Goal: Information Seeking & Learning: Learn about a topic

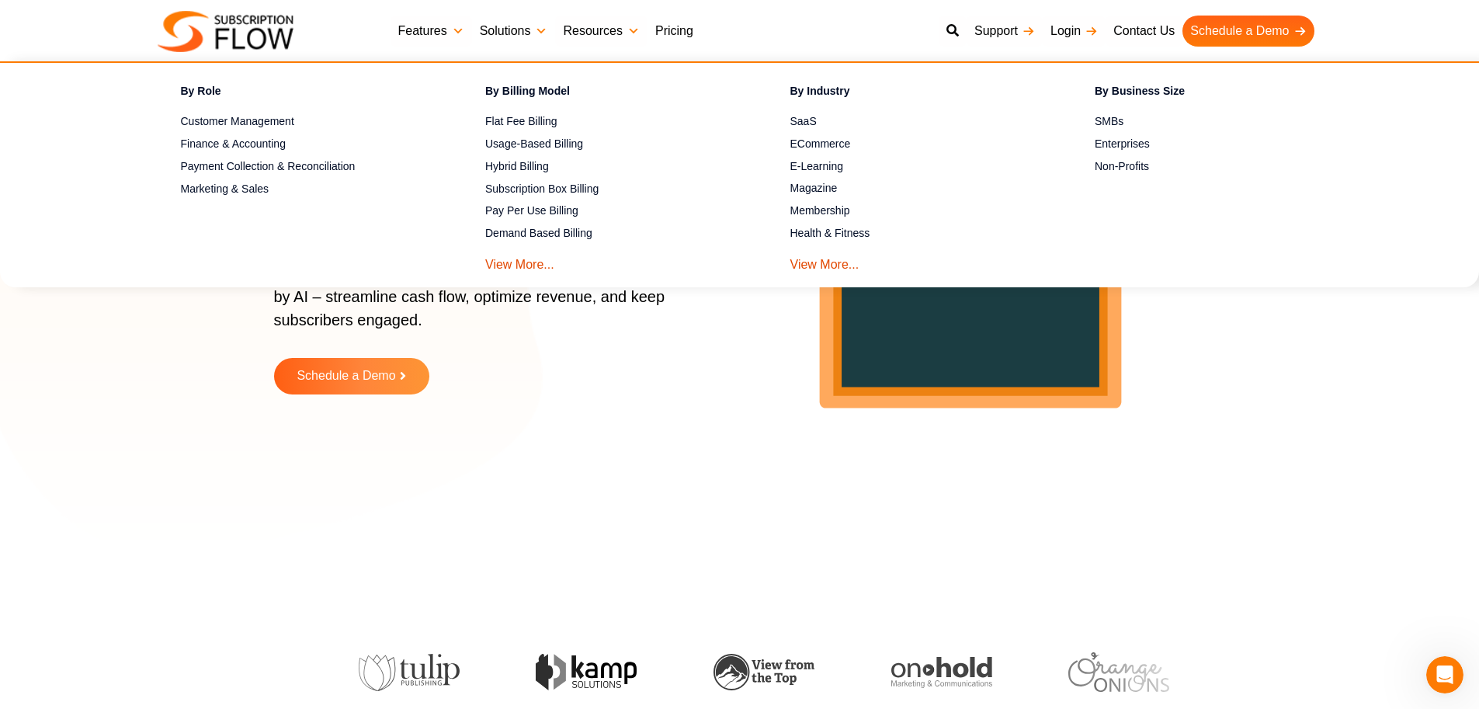
click at [657, 39] on link "Pricing" at bounding box center [674, 31] width 54 height 31
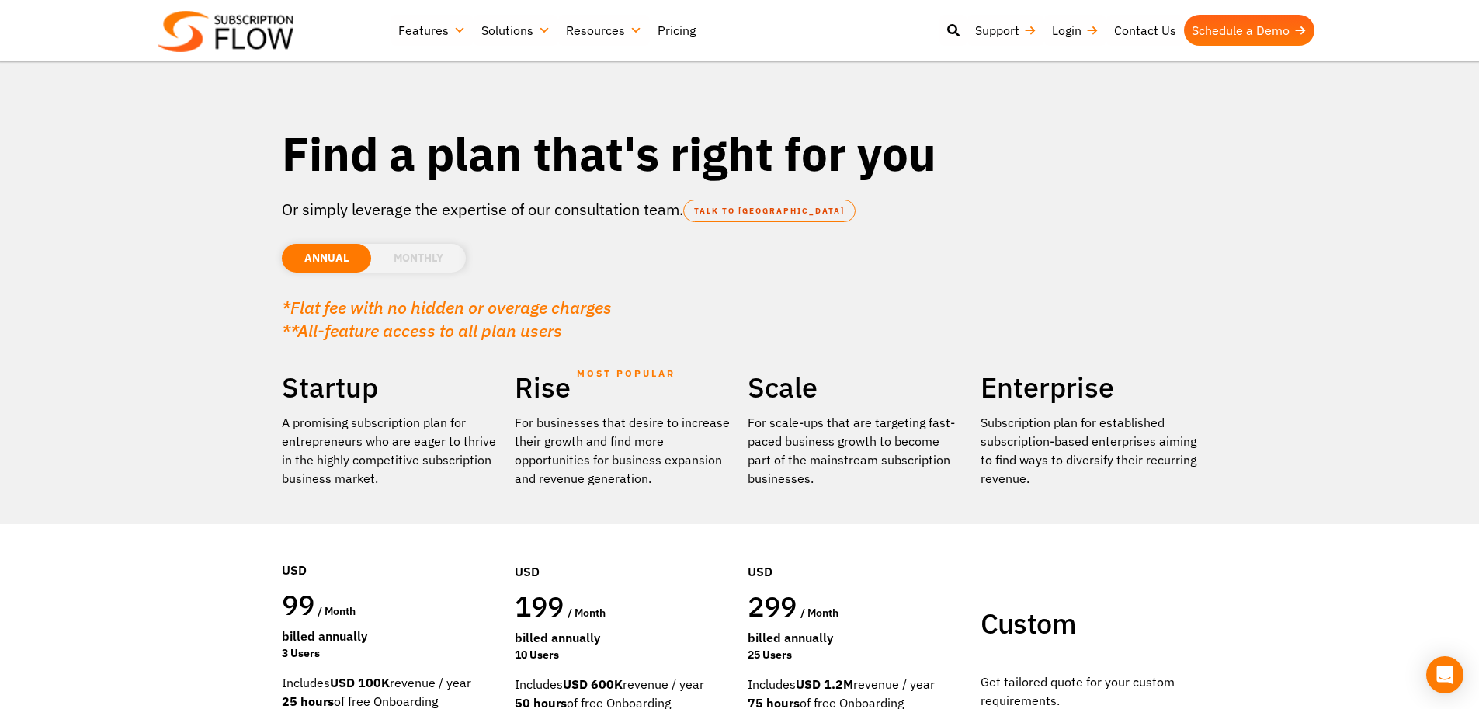
click at [411, 258] on li "MONTHLY" at bounding box center [418, 258] width 95 height 29
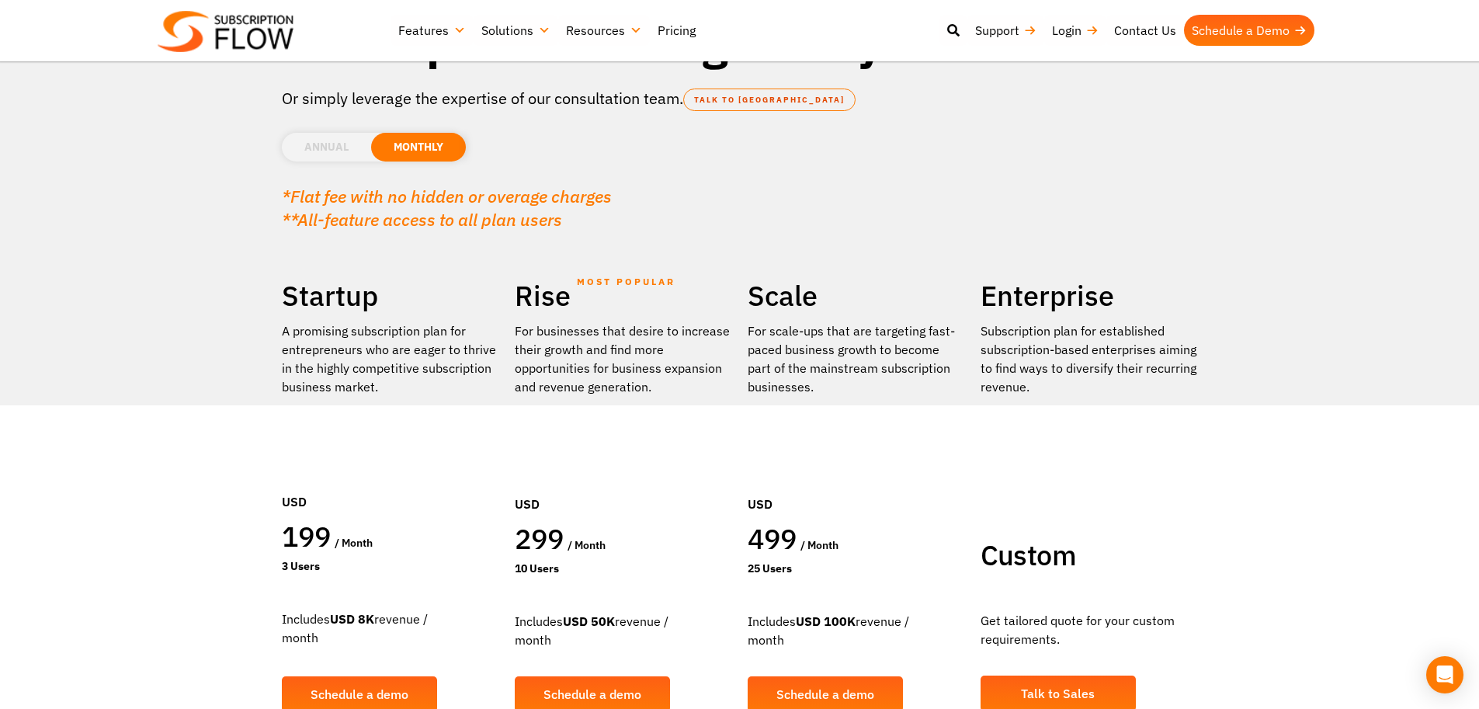
scroll to position [109, 0]
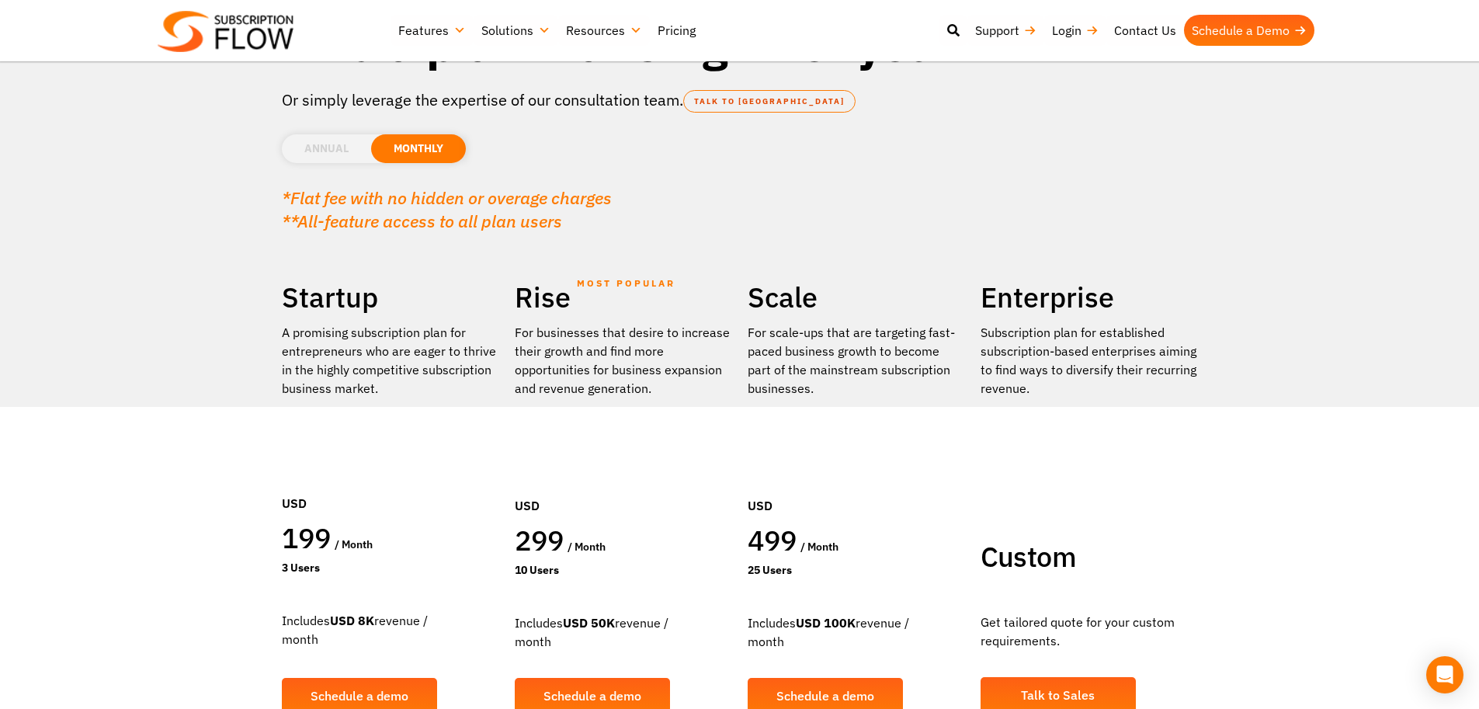
click at [1261, 225] on section "Find a plan that's right for you Or simply leverage the expertise of our consul…" at bounding box center [739, 314] width 1479 height 846
